Goal: Transaction & Acquisition: Obtain resource

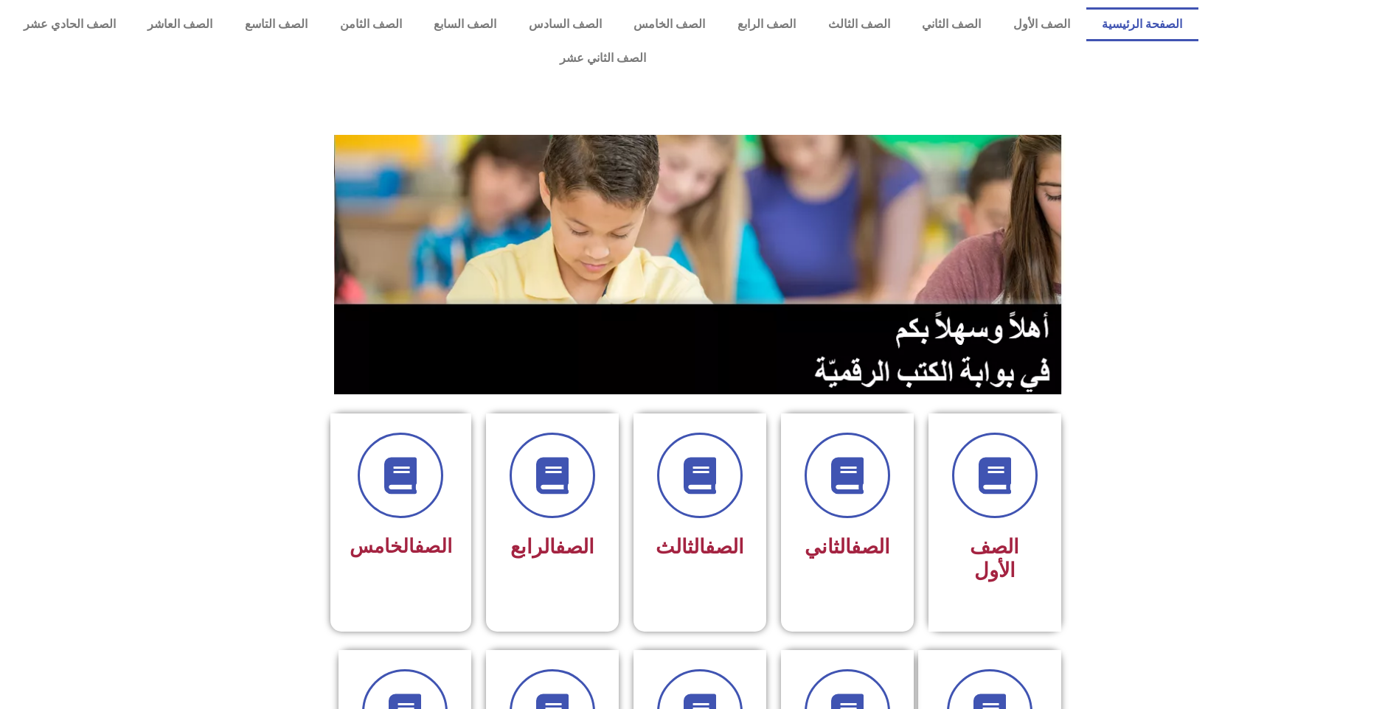
scroll to position [269, 0]
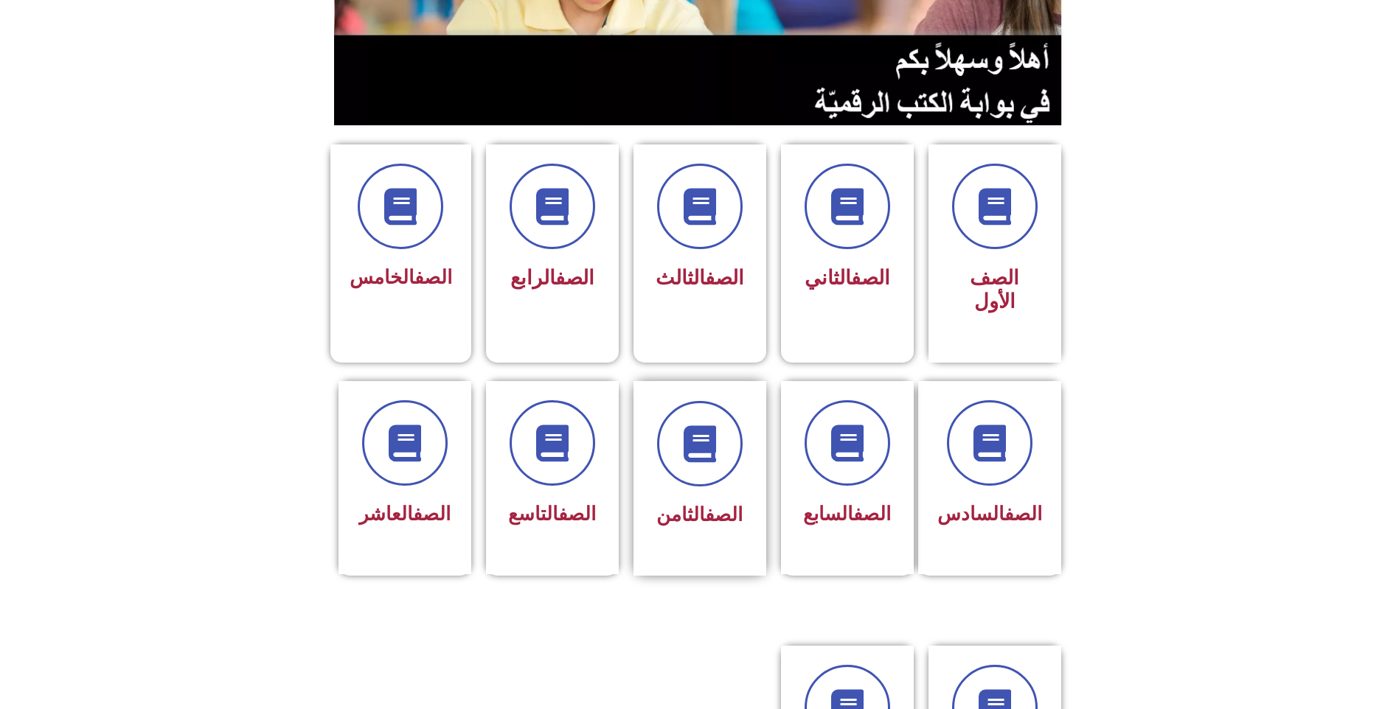
click at [738, 417] on div at bounding box center [699, 444] width 93 height 86
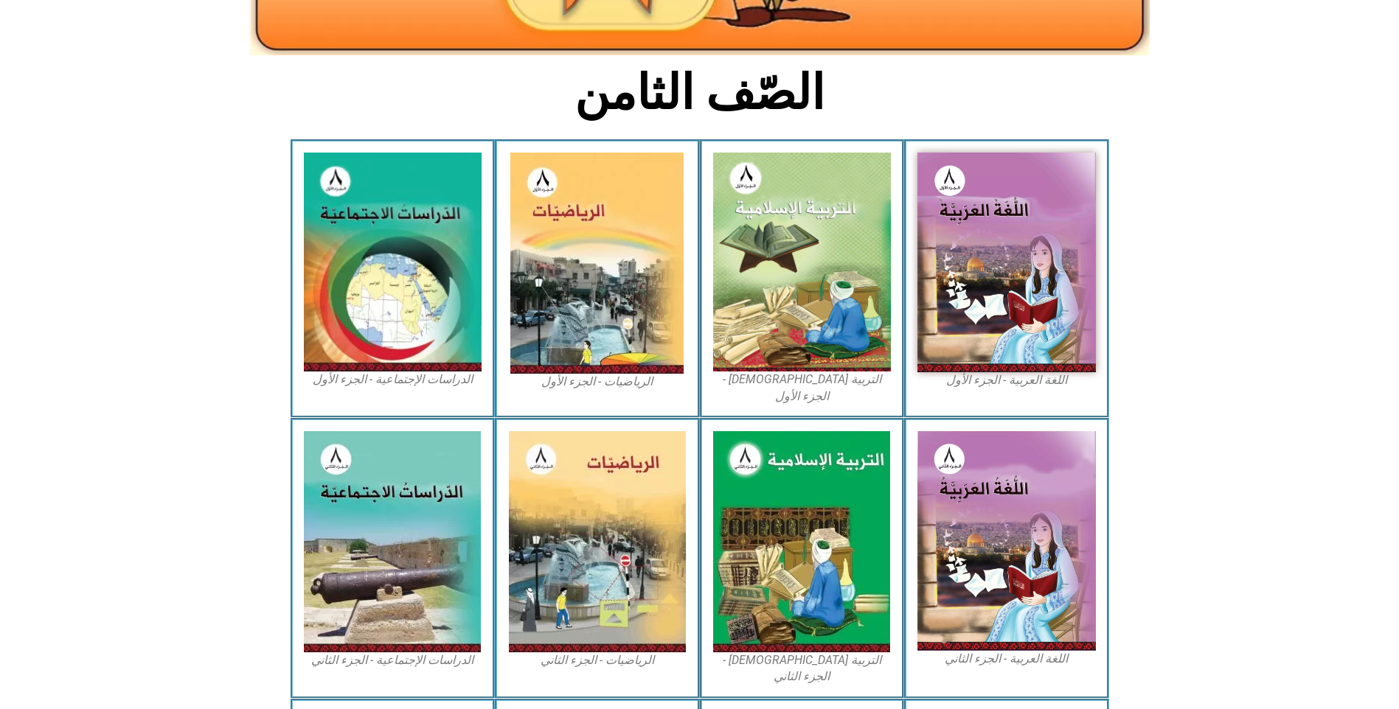
scroll to position [373, 0]
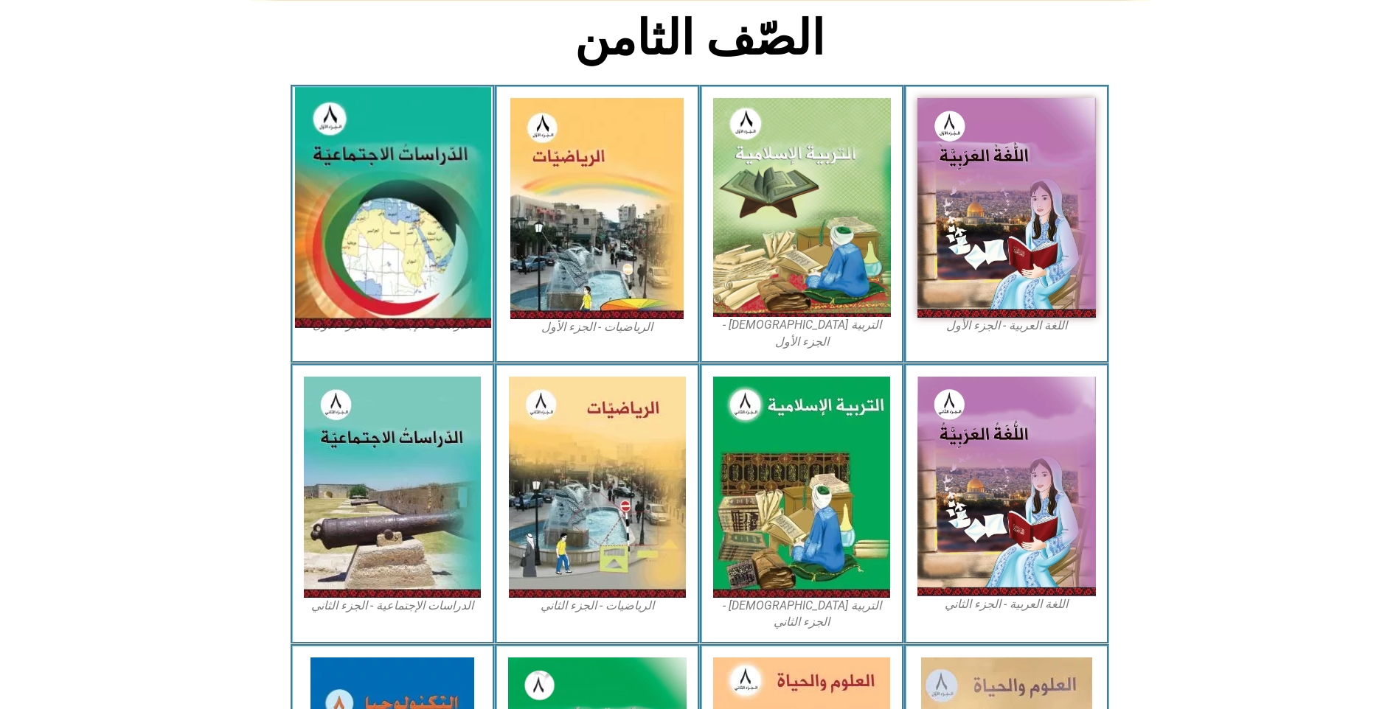
click at [427, 173] on img at bounding box center [392, 207] width 196 height 241
click at [421, 185] on img at bounding box center [392, 207] width 196 height 241
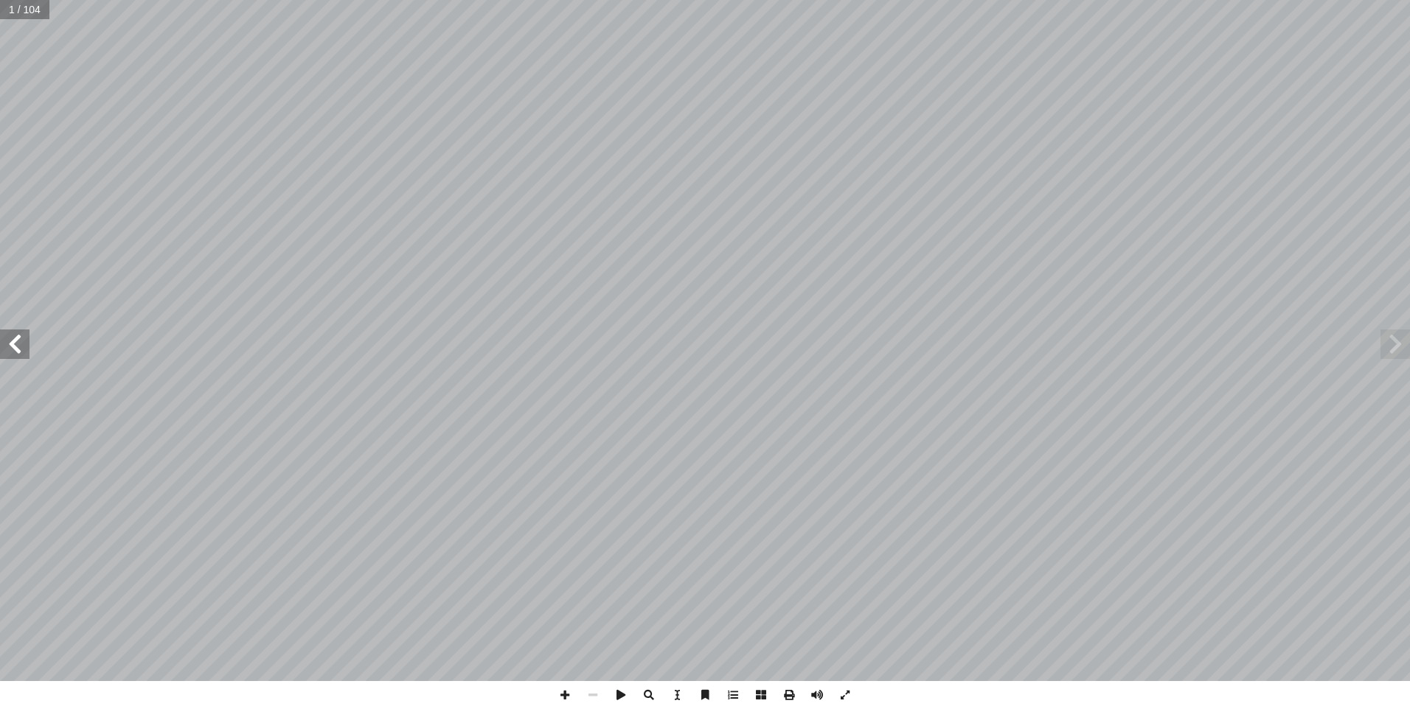
click at [1396, 347] on span at bounding box center [1394, 344] width 29 height 29
click at [1388, 338] on span at bounding box center [1394, 344] width 29 height 29
click at [624, 692] on span at bounding box center [621, 695] width 28 height 28
click at [646, 697] on span at bounding box center [649, 695] width 28 height 28
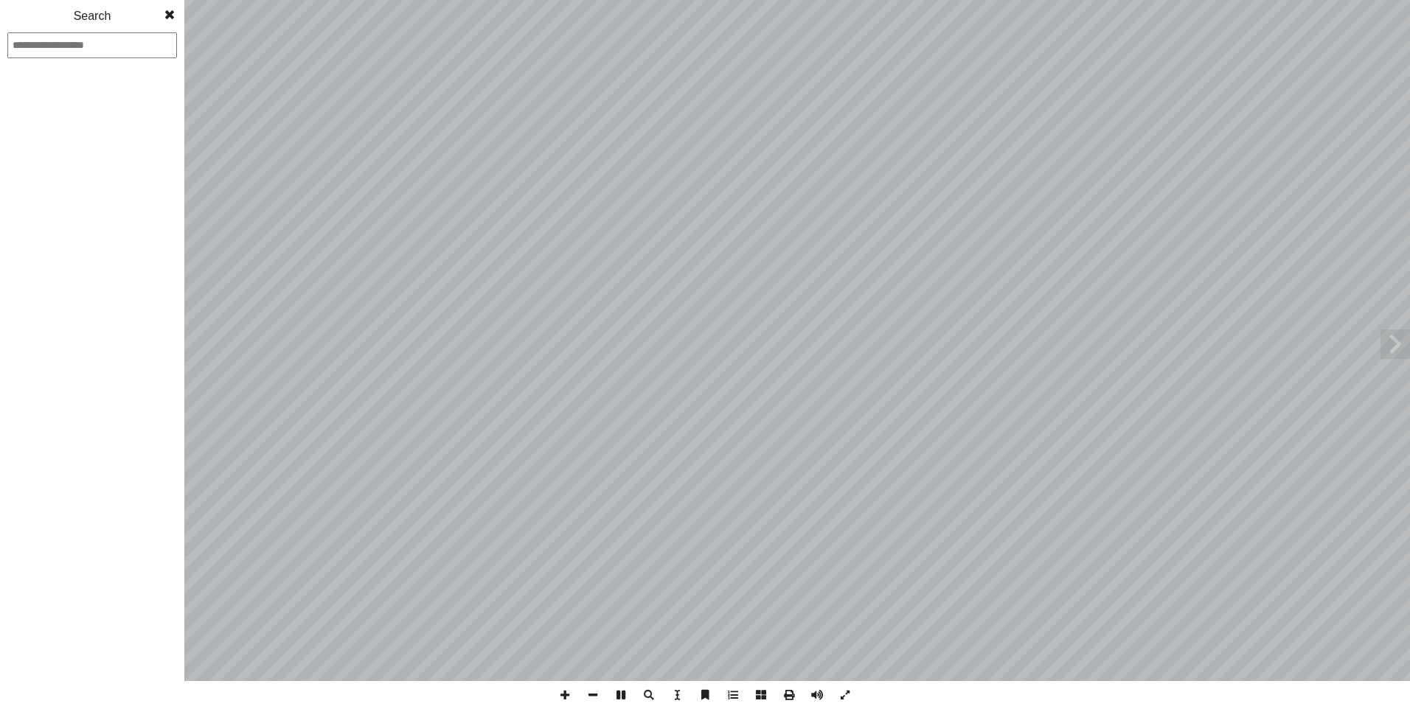
type input "*"
click at [168, 16] on span at bounding box center [169, 14] width 27 height 29
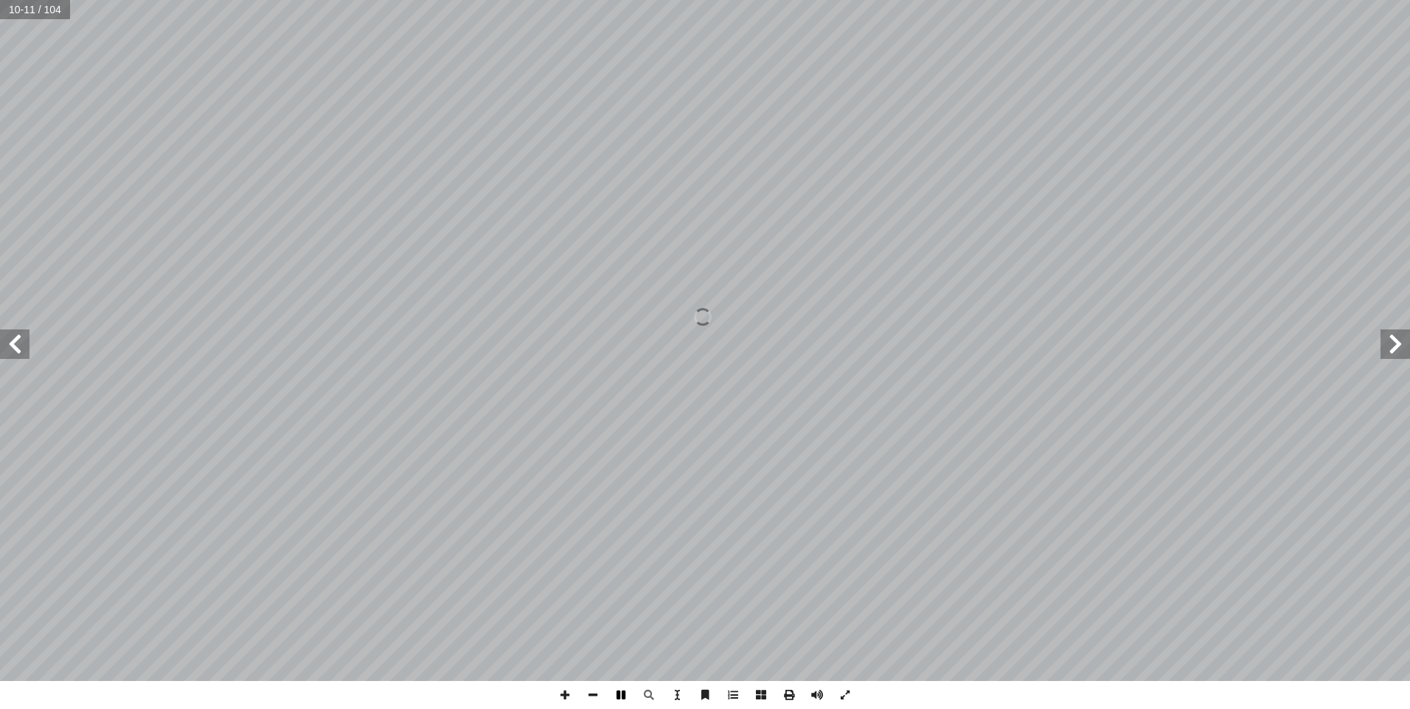
click at [624, 693] on span at bounding box center [621, 695] width 28 height 28
click at [761, 692] on span at bounding box center [761, 695] width 28 height 28
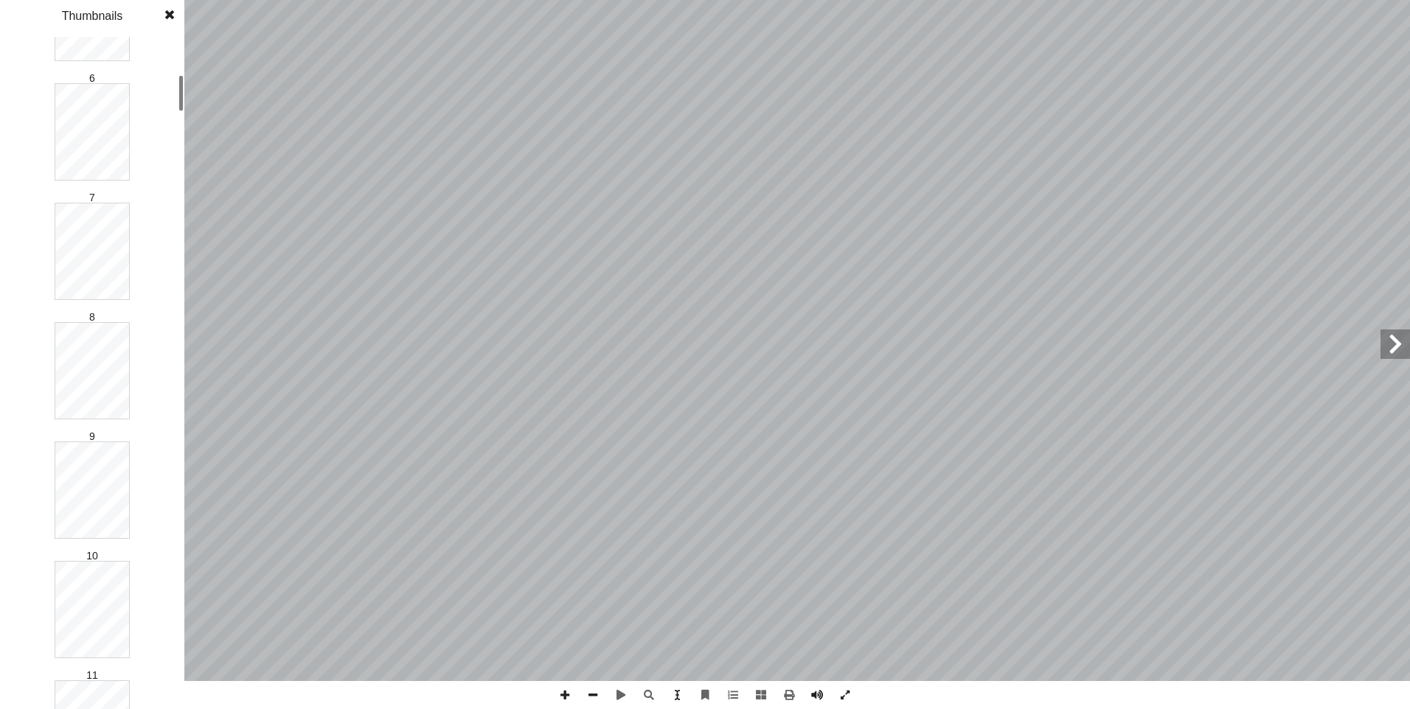
click at [181, 100] on div at bounding box center [180, 93] width 5 height 36
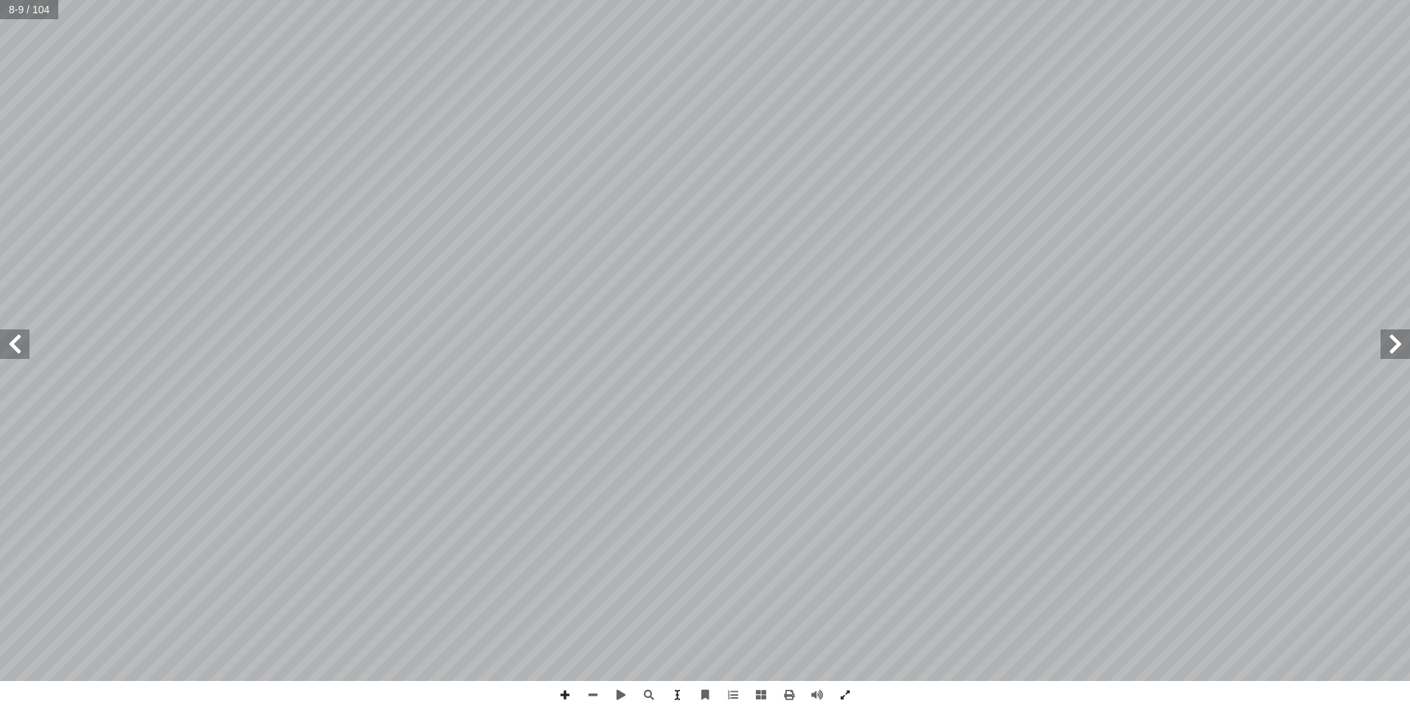
click at [13, 345] on span at bounding box center [14, 344] width 29 height 29
click at [729, 697] on span at bounding box center [733, 695] width 28 height 28
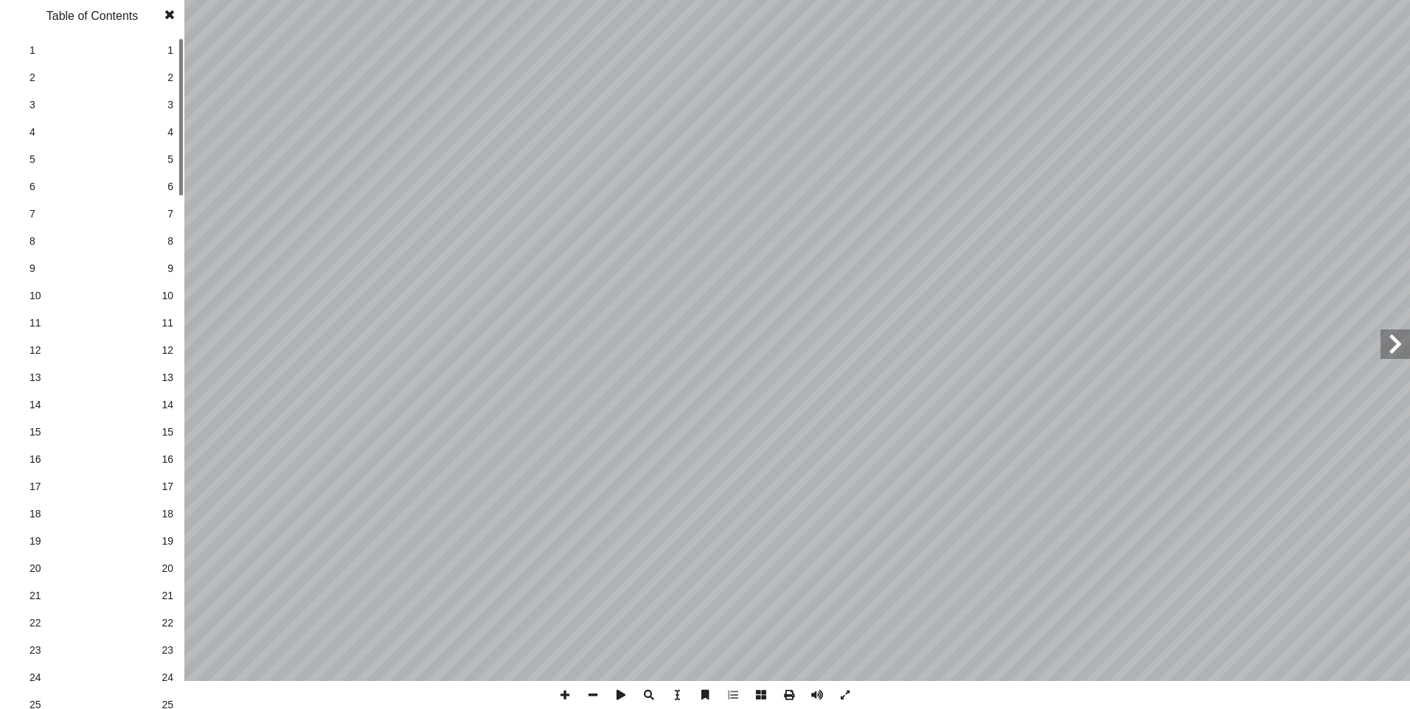
click at [170, 209] on span "7" at bounding box center [170, 213] width 6 height 15
click at [29, 209] on span "7" at bounding box center [91, 213] width 125 height 15
click at [792, 692] on span at bounding box center [789, 695] width 28 height 28
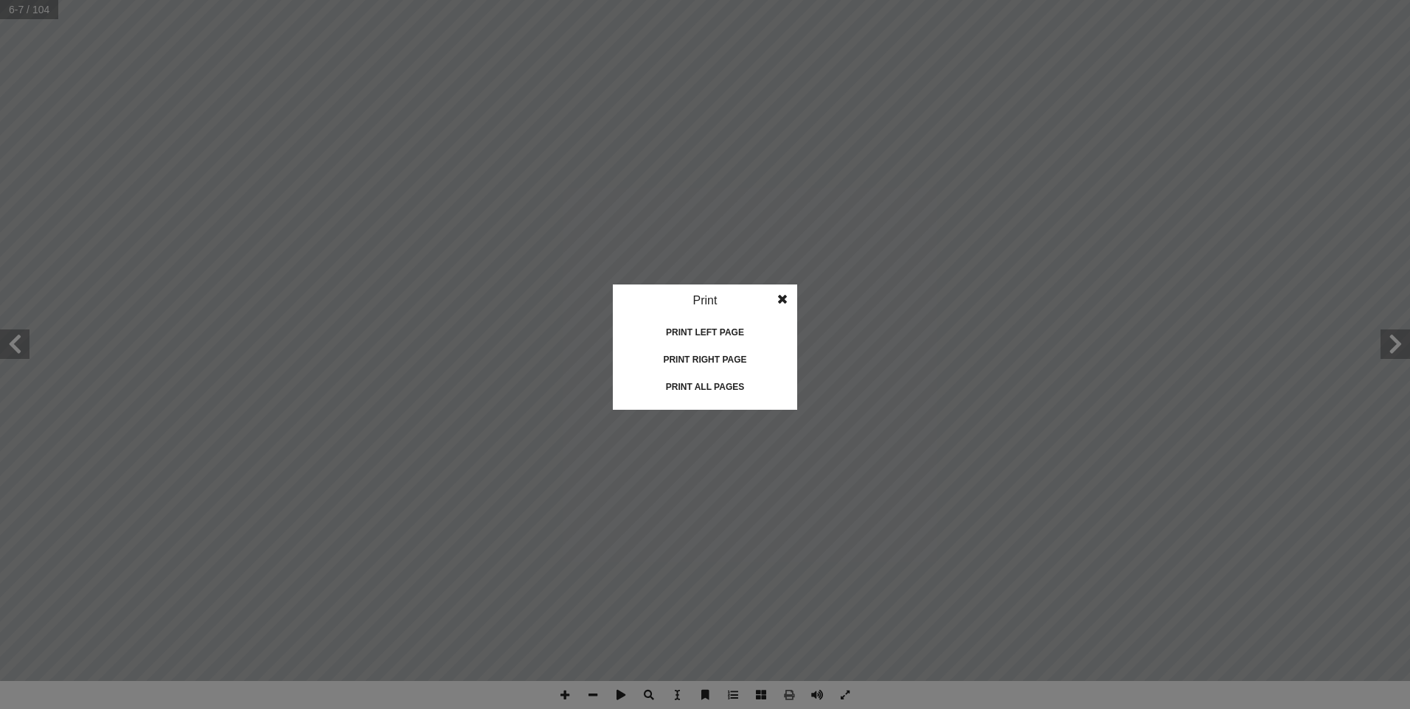
click at [779, 296] on span at bounding box center [782, 299] width 27 height 29
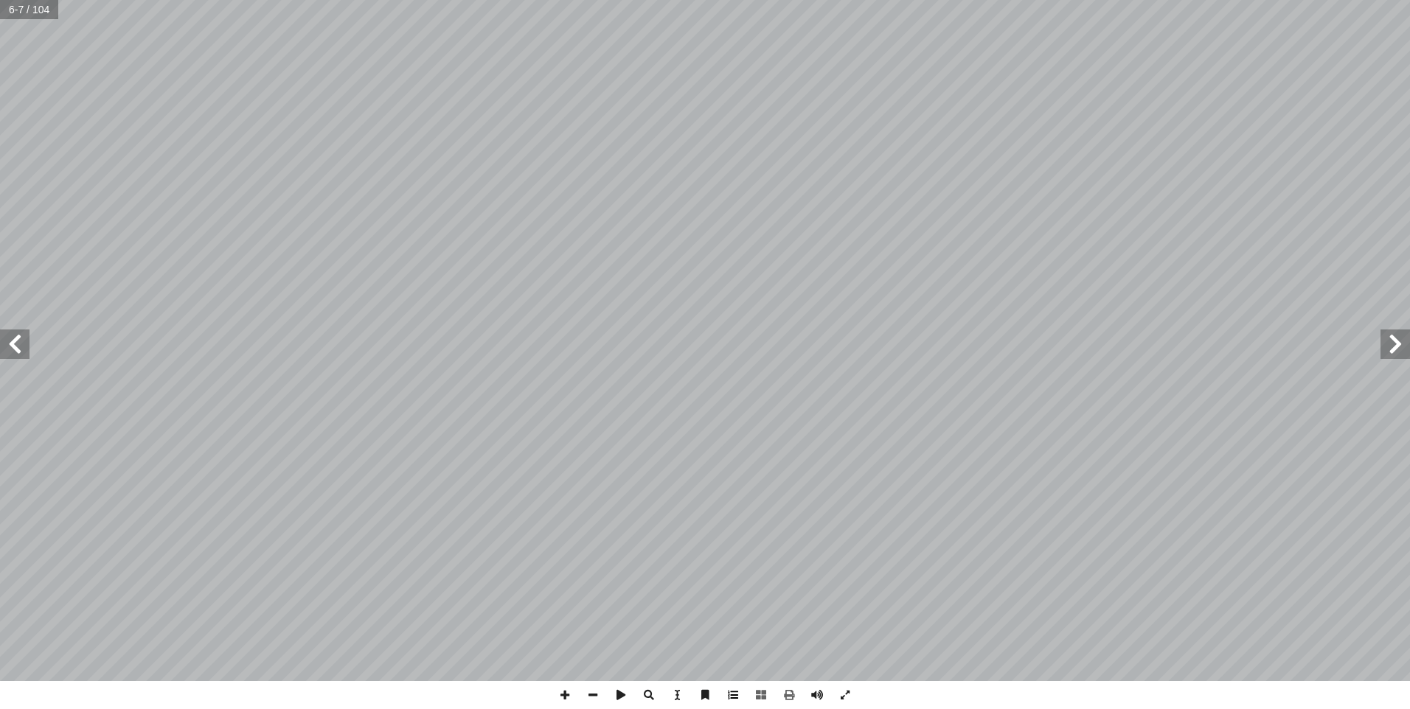
click at [729, 695] on span at bounding box center [733, 695] width 28 height 28
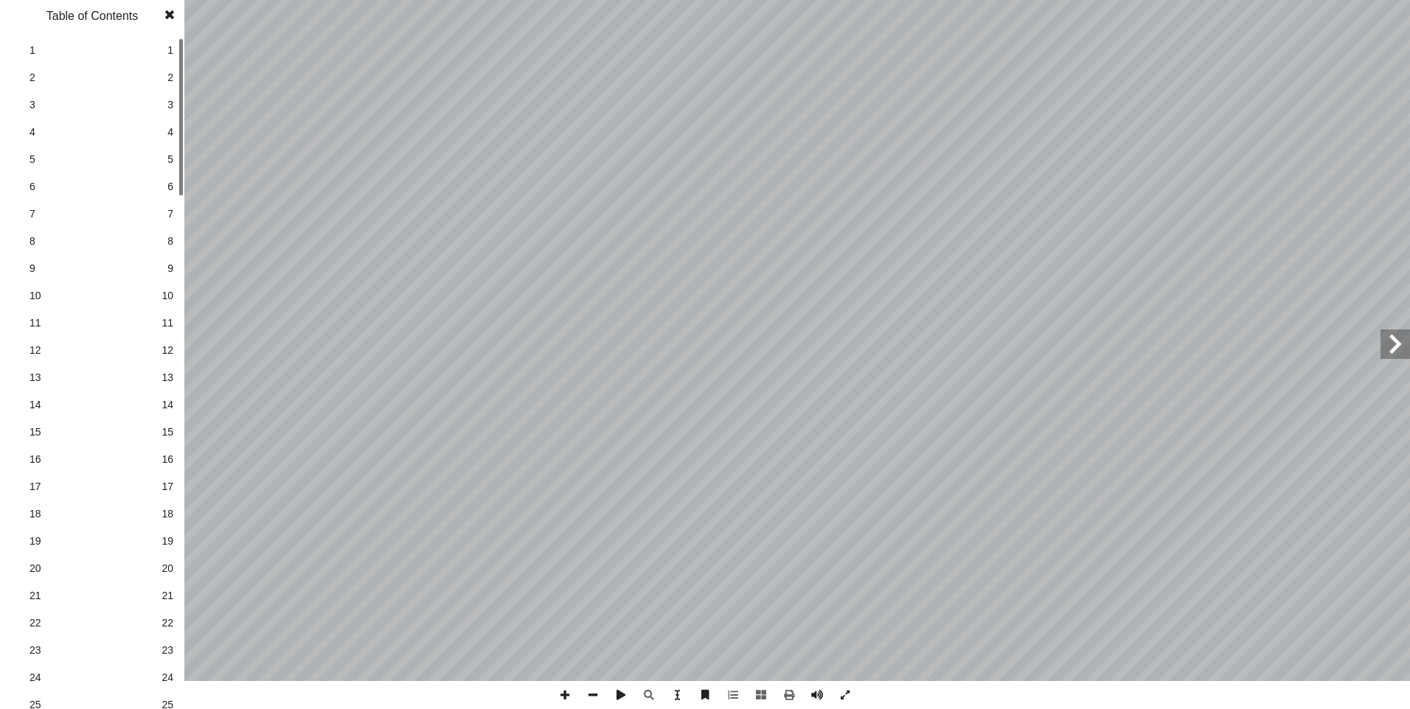
click at [171, 10] on span at bounding box center [169, 14] width 27 height 29
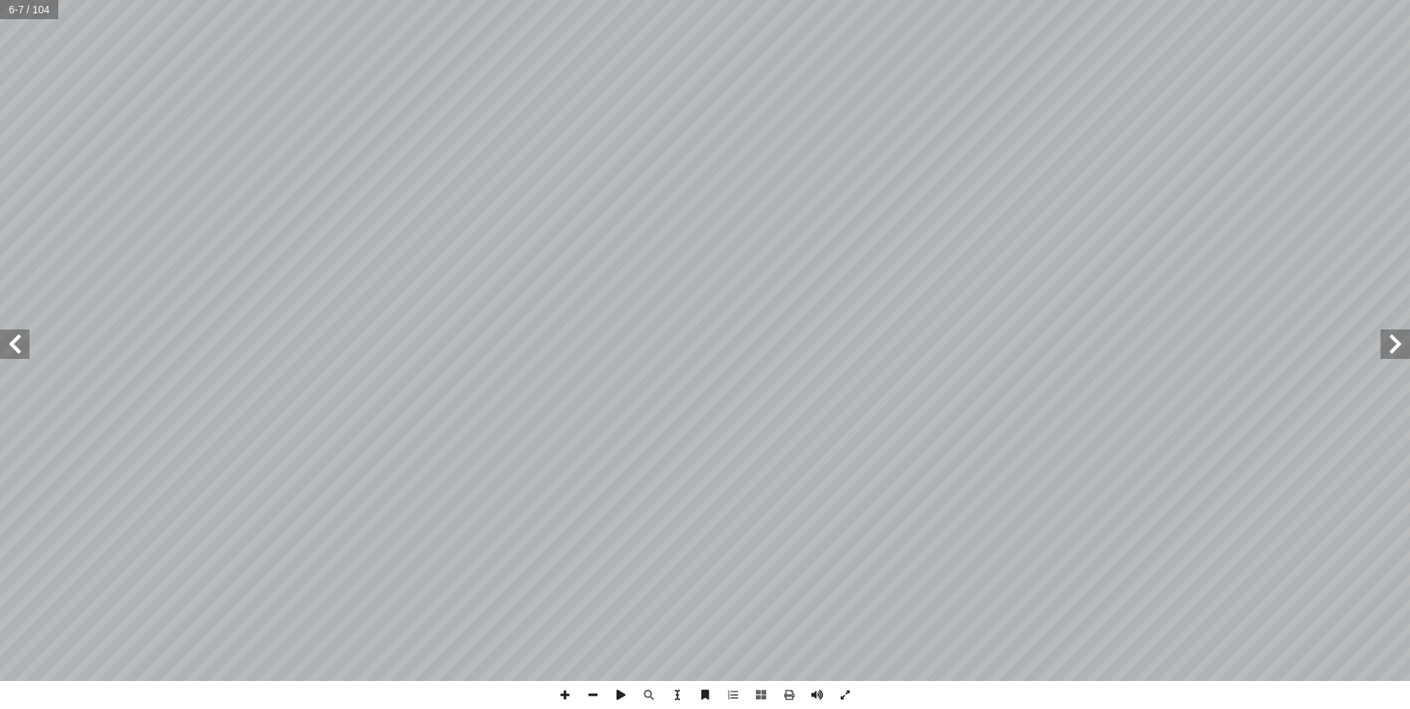
click at [15, 339] on span at bounding box center [14, 344] width 29 height 29
drag, startPoint x: 23, startPoint y: 344, endPoint x: 620, endPoint y: 700, distance: 694.9
click at [619, 698] on span at bounding box center [621, 695] width 28 height 28
click at [672, 692] on span at bounding box center [677, 695] width 28 height 28
click at [754, 697] on span at bounding box center [761, 695] width 28 height 28
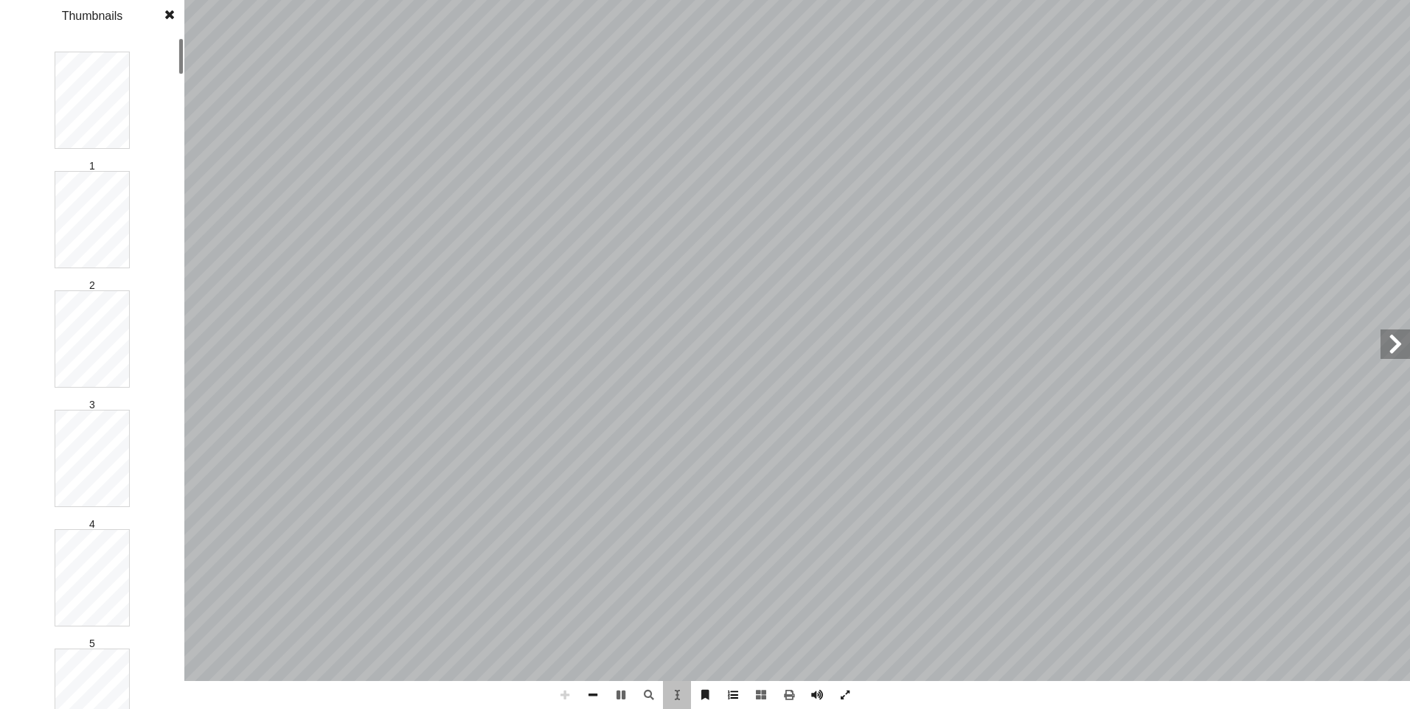
click at [734, 689] on span at bounding box center [733, 695] width 28 height 28
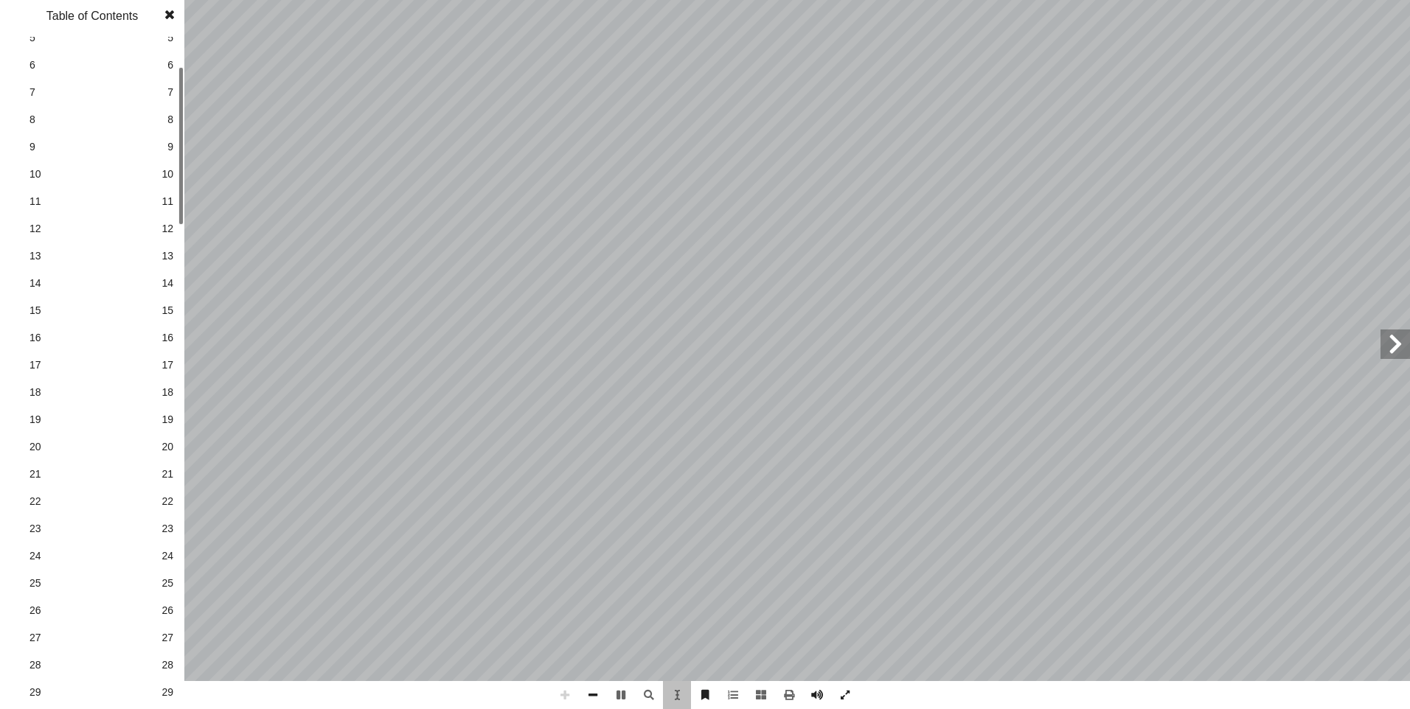
click at [181, 153] on div at bounding box center [180, 146] width 5 height 158
click at [170, 12] on span at bounding box center [169, 14] width 27 height 29
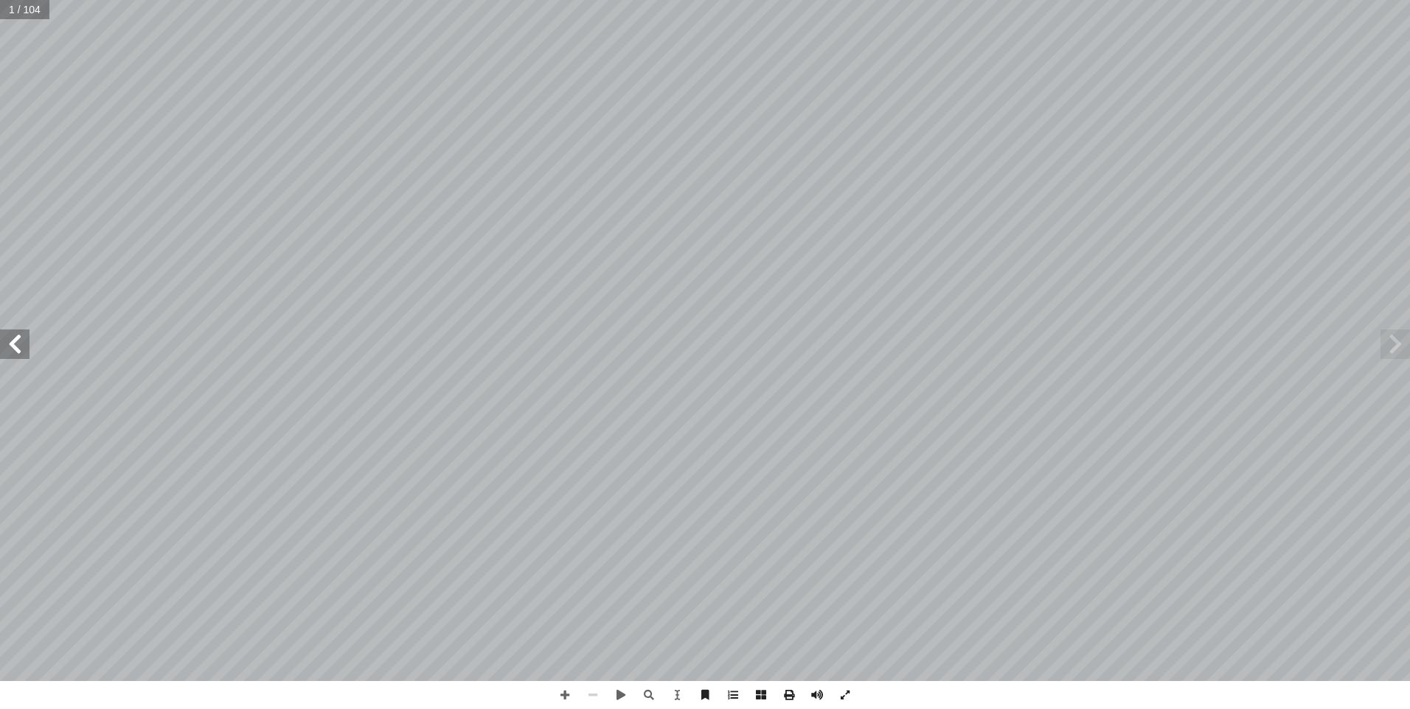
click at [1399, 344] on span at bounding box center [1394, 344] width 29 height 29
click at [622, 695] on span at bounding box center [621, 695] width 28 height 28
click at [10, 356] on span at bounding box center [14, 344] width 29 height 29
click at [10, 350] on span at bounding box center [14, 344] width 29 height 29
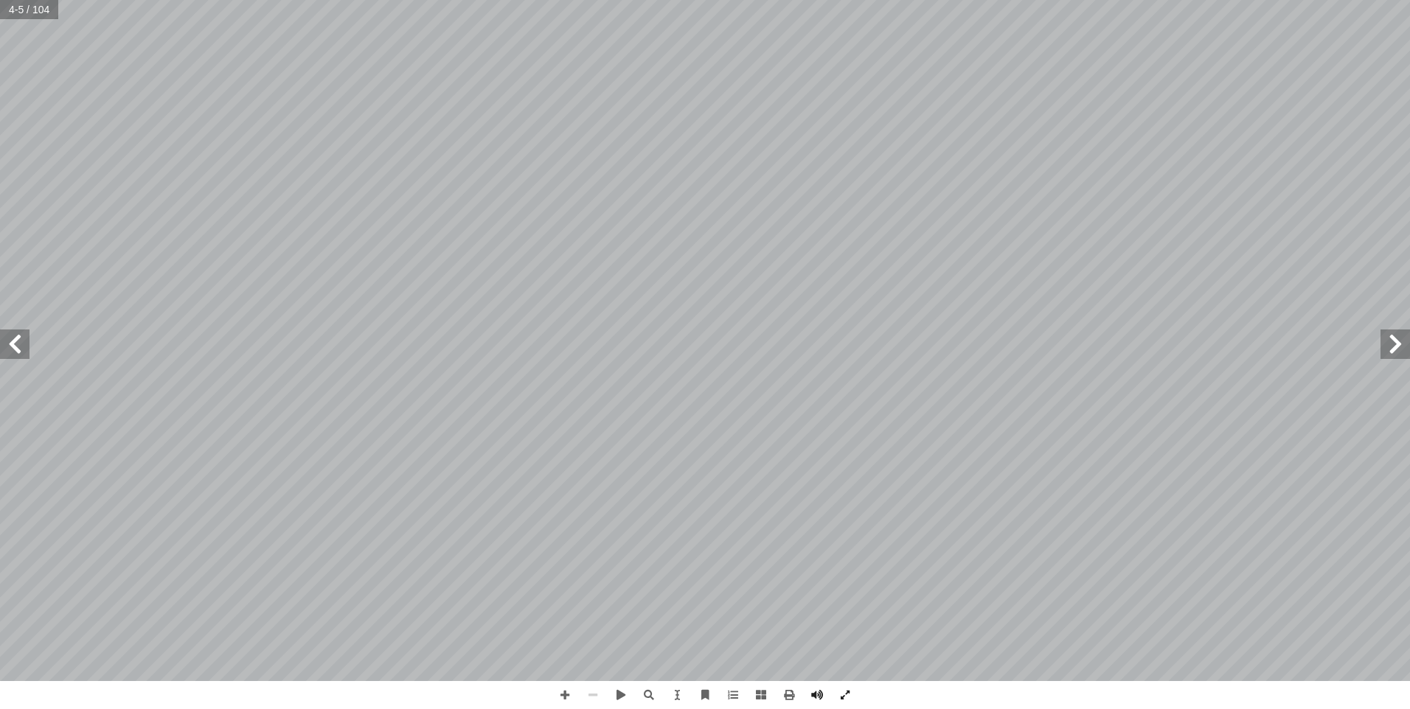
click at [10, 350] on span at bounding box center [14, 344] width 29 height 29
click at [784, 698] on span at bounding box center [789, 695] width 28 height 28
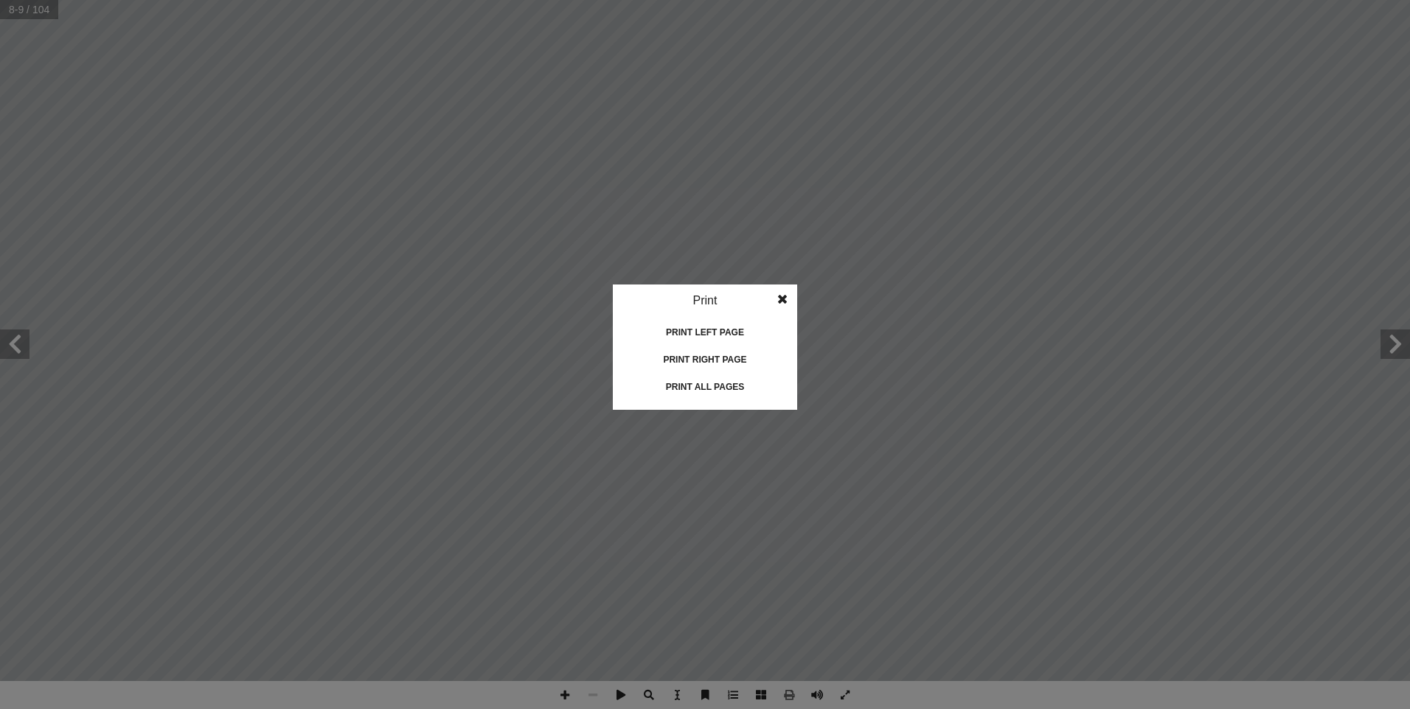
click at [161, 368] on idv "Print Print current page Print left page Print right page Print all pages" at bounding box center [705, 354] width 1410 height 709
click at [784, 296] on span at bounding box center [782, 299] width 27 height 29
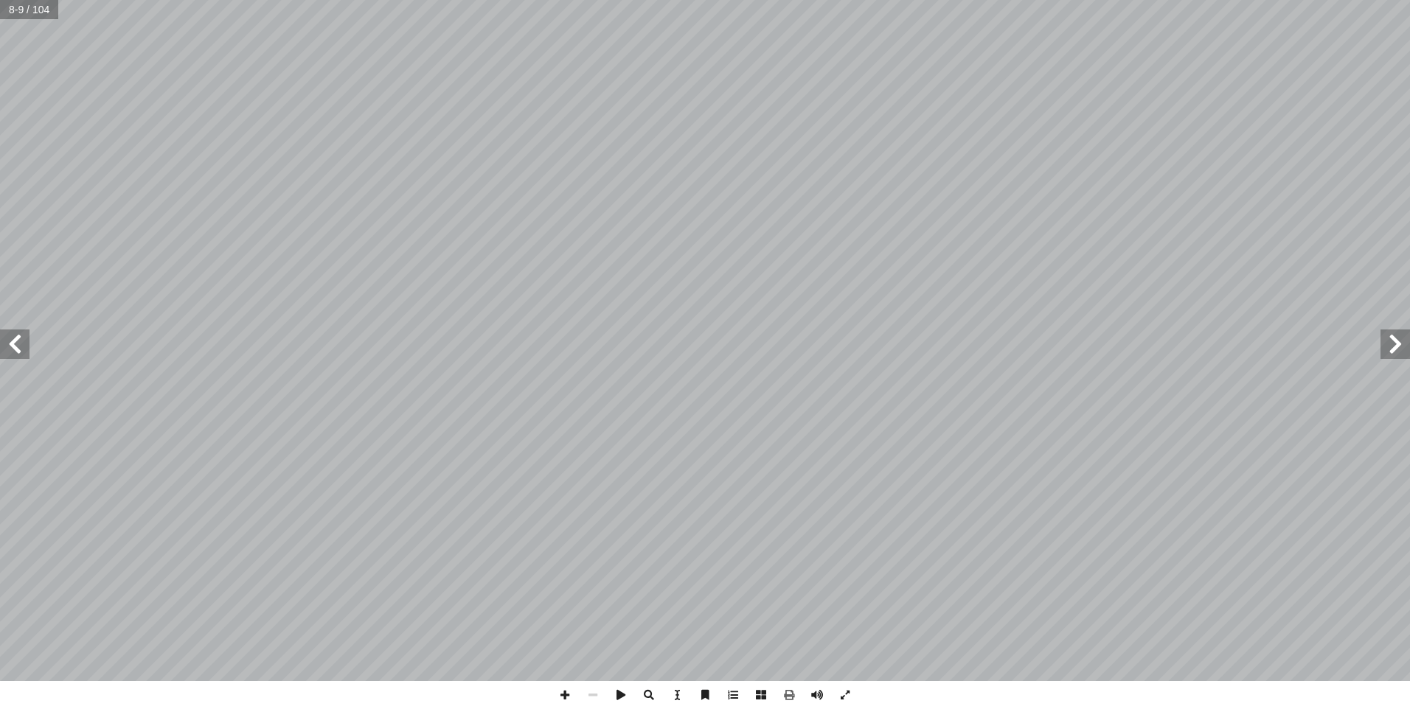
click at [16, 347] on span at bounding box center [14, 344] width 29 height 29
click at [1401, 354] on span at bounding box center [1394, 344] width 29 height 29
click at [1401, 353] on span at bounding box center [1394, 344] width 29 height 29
click at [795, 692] on span at bounding box center [789, 695] width 28 height 28
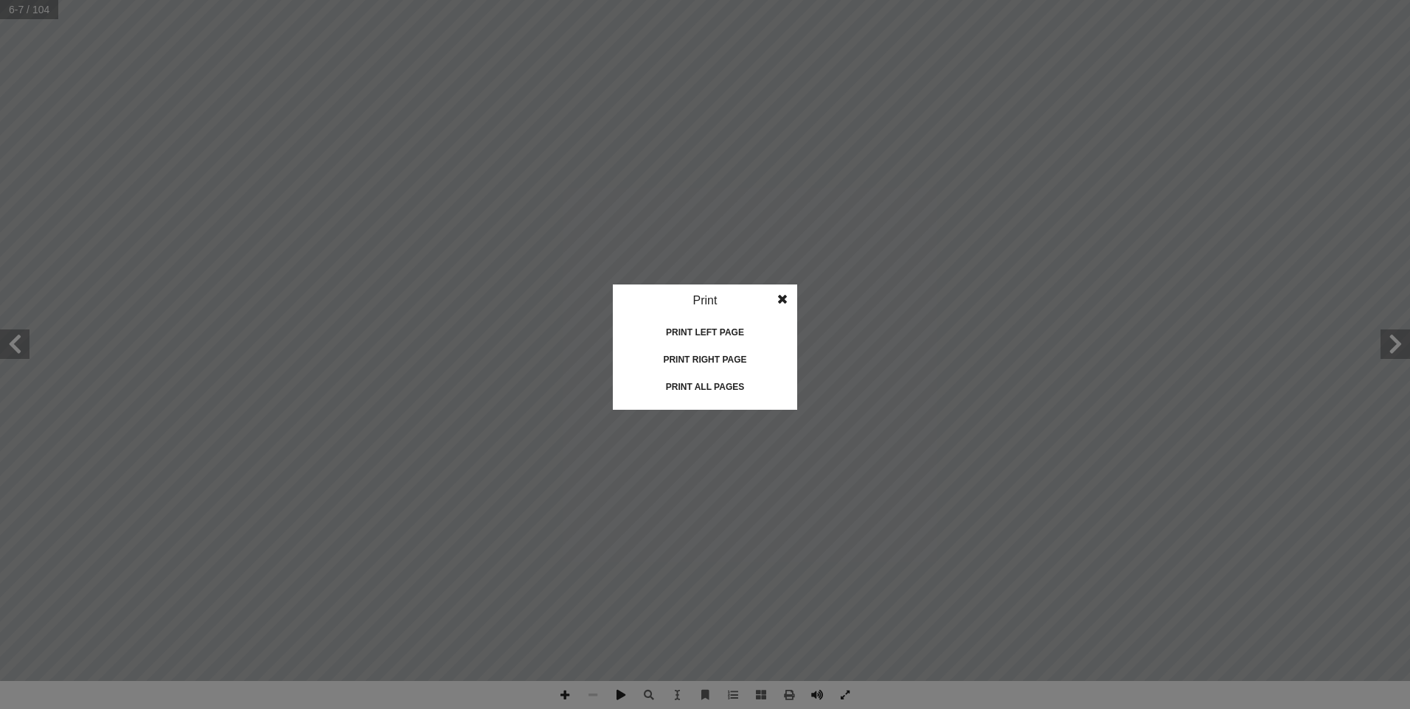
click at [732, 381] on div "Print all pages" at bounding box center [704, 387] width 147 height 24
